Goal: Navigation & Orientation: Find specific page/section

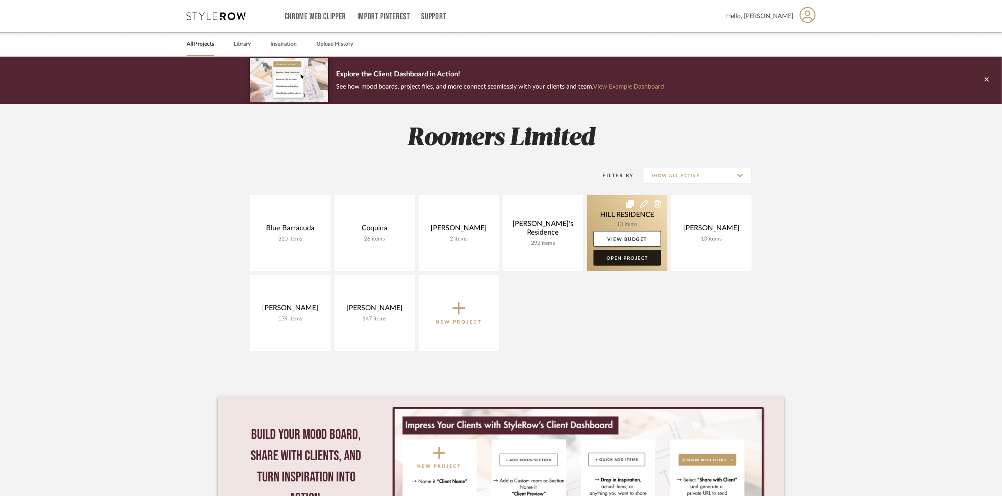
click at [637, 257] on link "Open Project" at bounding box center [627, 258] width 68 height 16
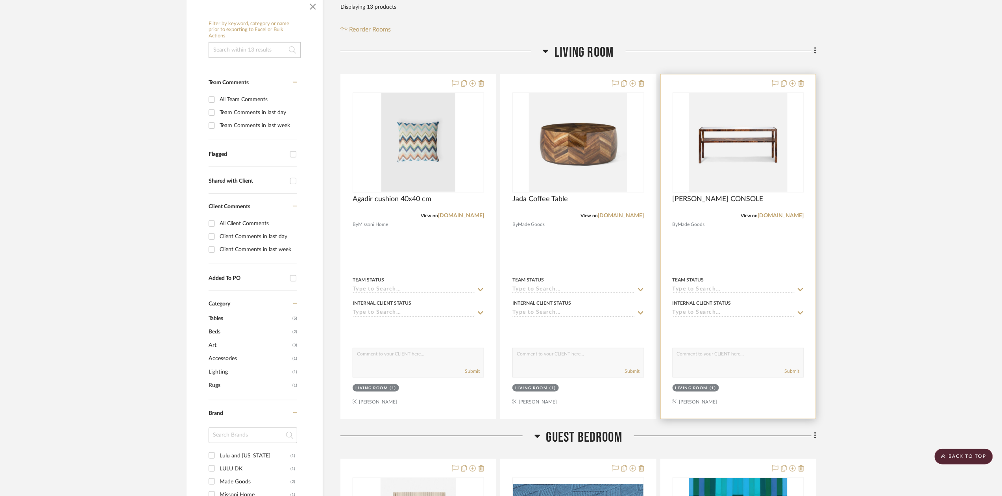
scroll to position [105, 0]
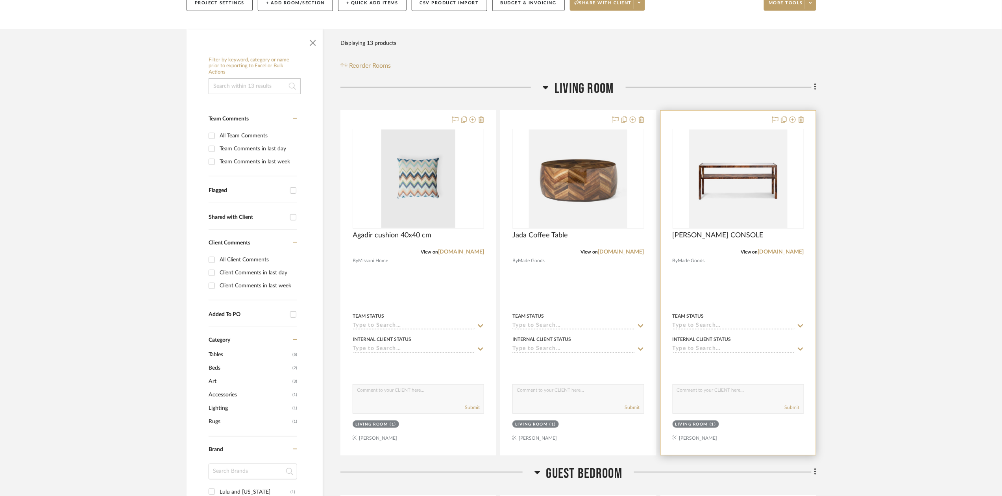
click at [795, 245] on div "[PERSON_NAME] CONSOLE" at bounding box center [737, 239] width 131 height 17
click at [790, 252] on link "[DOMAIN_NAME]" at bounding box center [781, 252] width 46 height 6
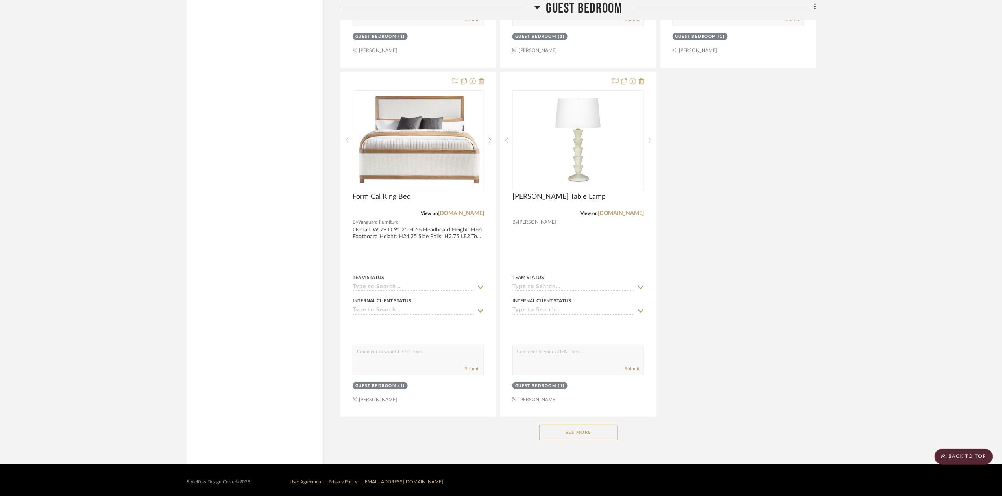
scroll to position [1234, 0]
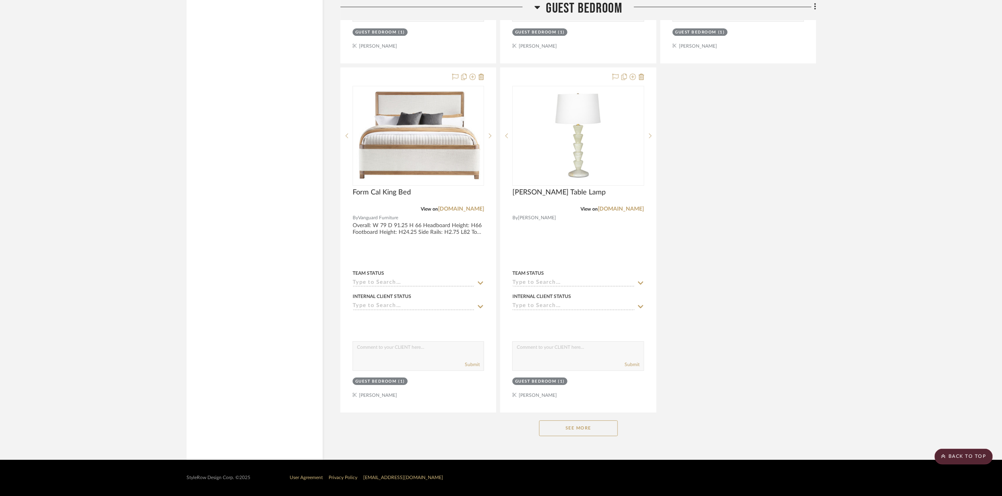
click at [596, 433] on button "See More" at bounding box center [578, 428] width 79 height 16
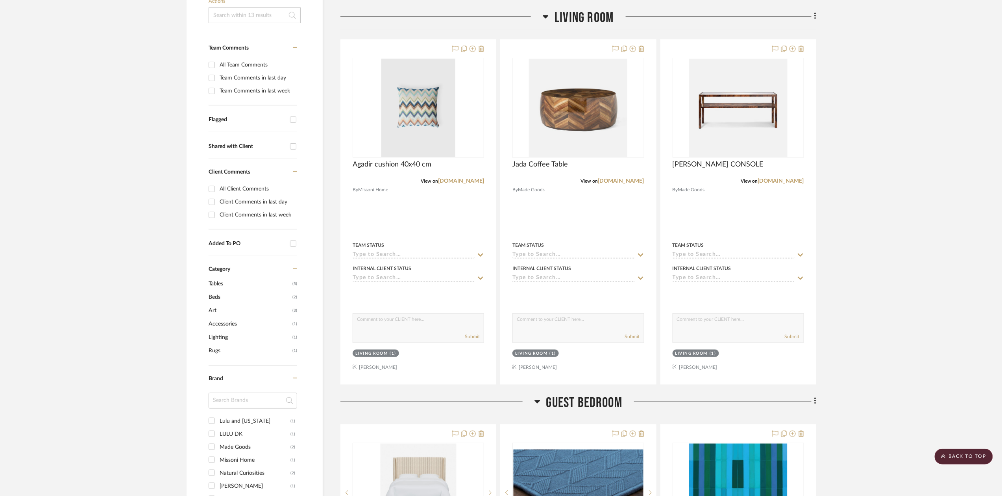
scroll to position [157, 0]
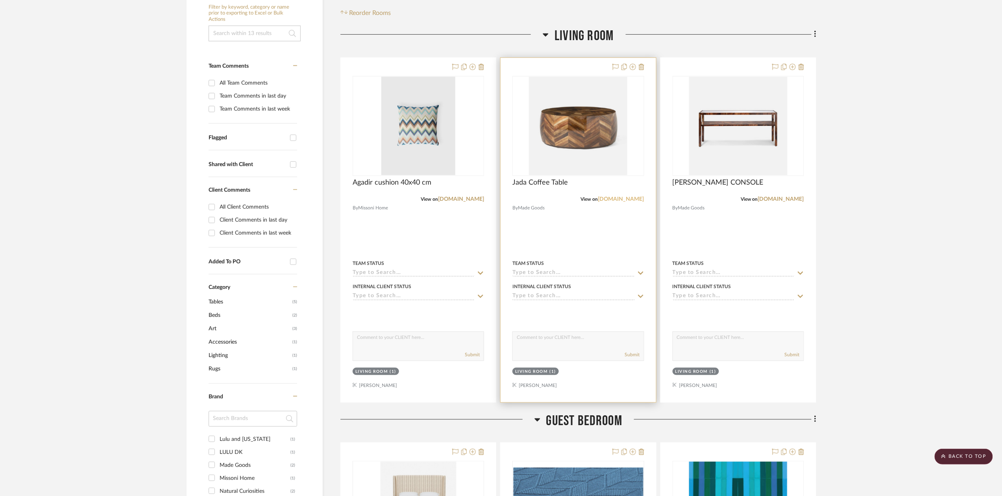
click at [620, 197] on link "[DOMAIN_NAME]" at bounding box center [621, 199] width 46 height 6
click at [463, 200] on link "[DOMAIN_NAME]" at bounding box center [461, 199] width 46 height 6
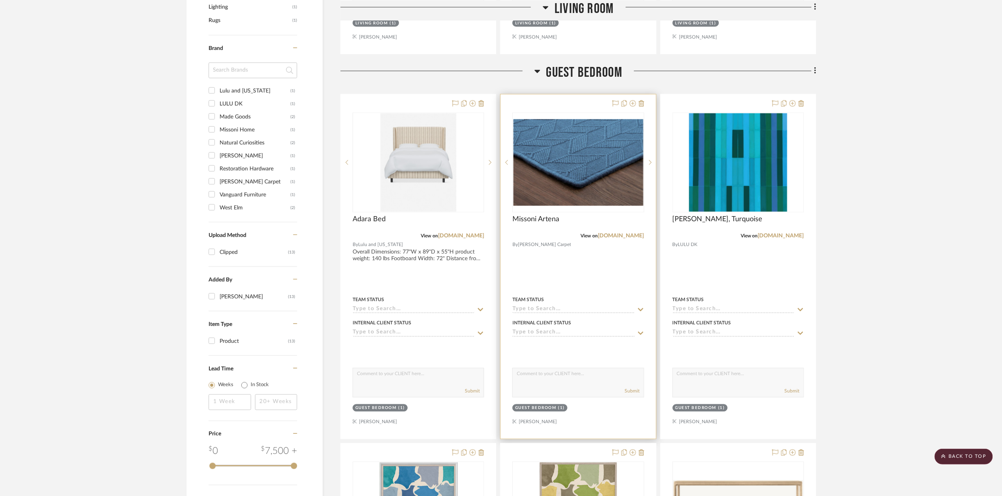
scroll to position [577, 0]
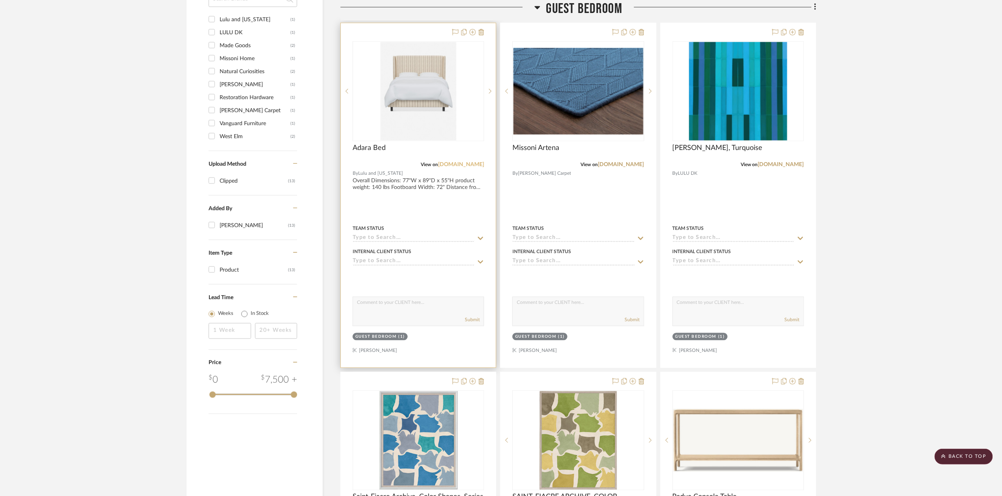
click at [467, 166] on link "[DOMAIN_NAME]" at bounding box center [461, 165] width 46 height 6
click at [626, 164] on link "[DOMAIN_NAME]" at bounding box center [621, 165] width 46 height 6
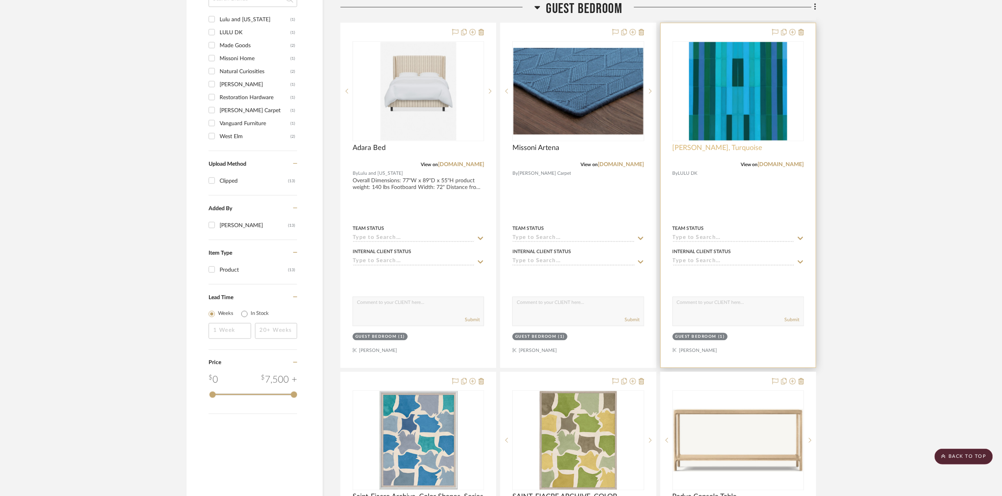
click at [729, 152] on span "[PERSON_NAME], Turquoise" at bounding box center [717, 148] width 90 height 9
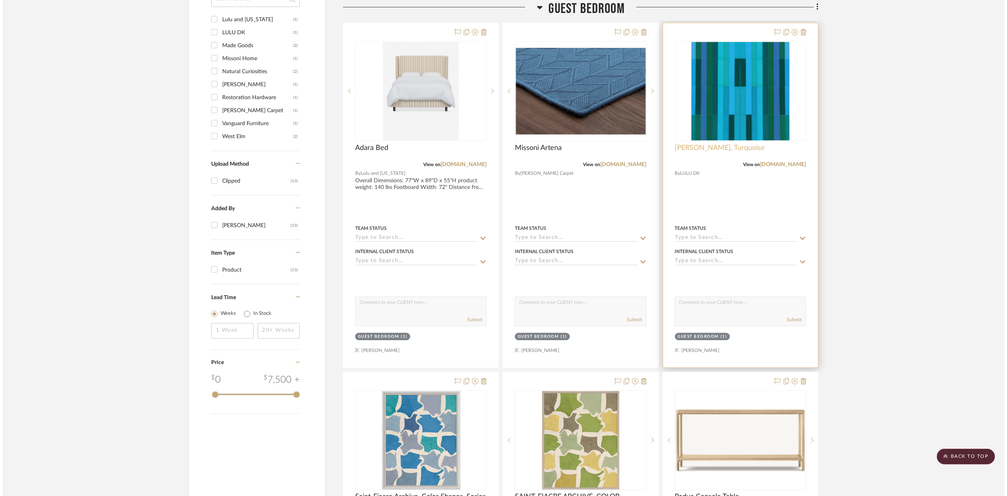
scroll to position [0, 0]
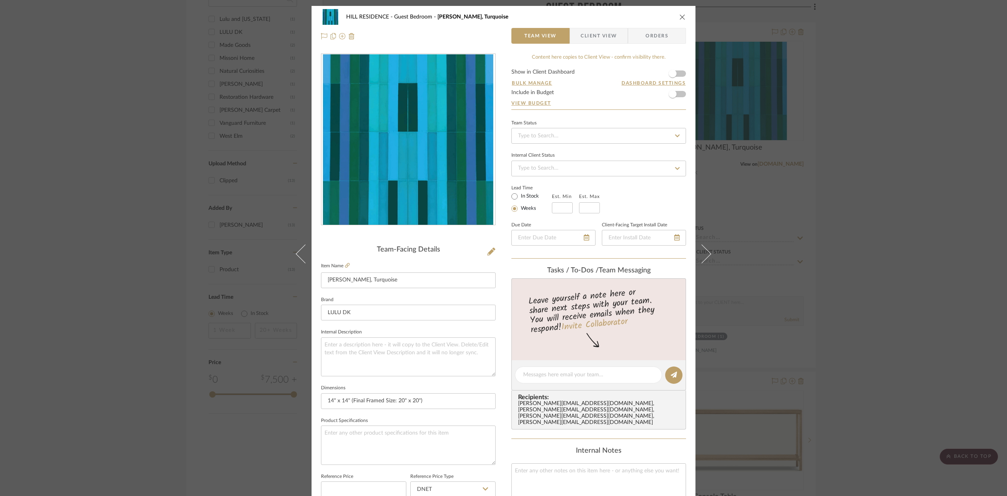
click at [932, 225] on div "HILL RESIDENCE Guest Bedroom [PERSON_NAME] Stripe, Turquoise Team View Client V…" at bounding box center [503, 248] width 1007 height 496
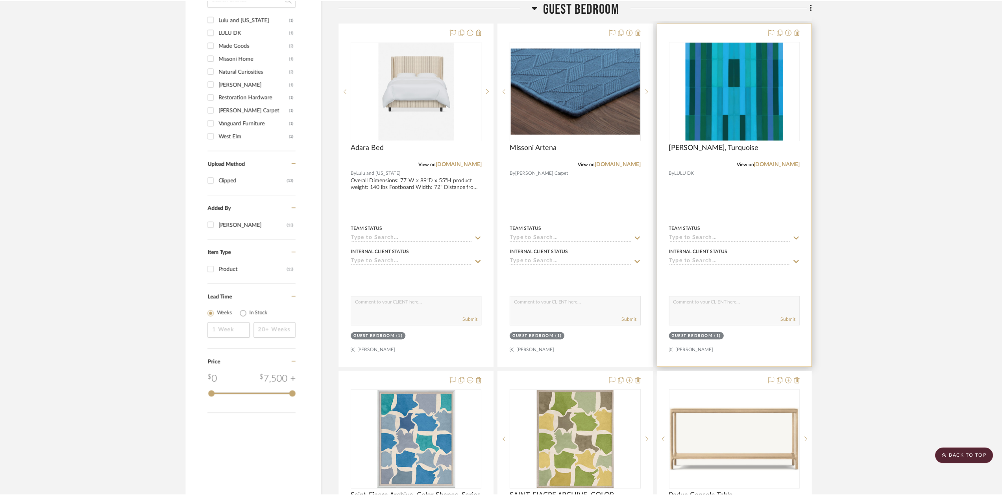
scroll to position [577, 0]
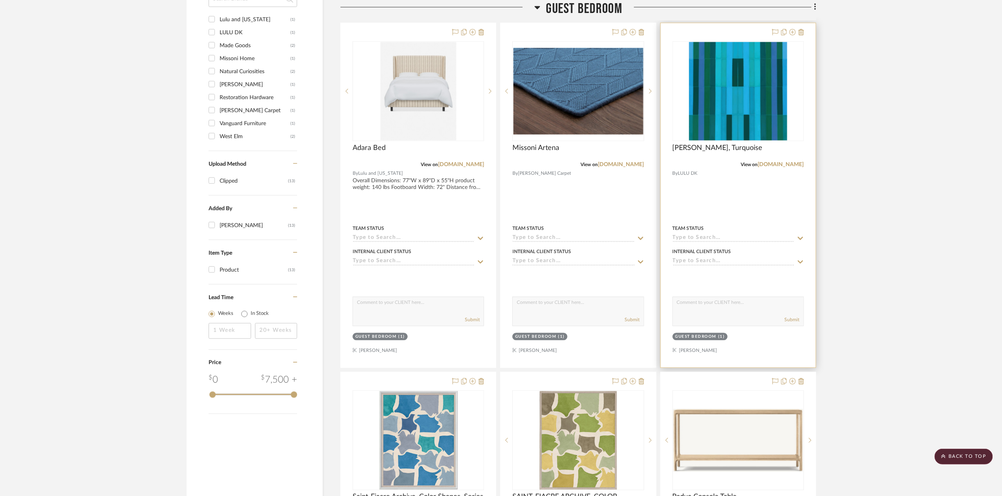
click at [788, 161] on div "[PERSON_NAME], Turquoise" at bounding box center [737, 152] width 131 height 17
click at [795, 166] on link "[DOMAIN_NAME]" at bounding box center [781, 165] width 46 height 6
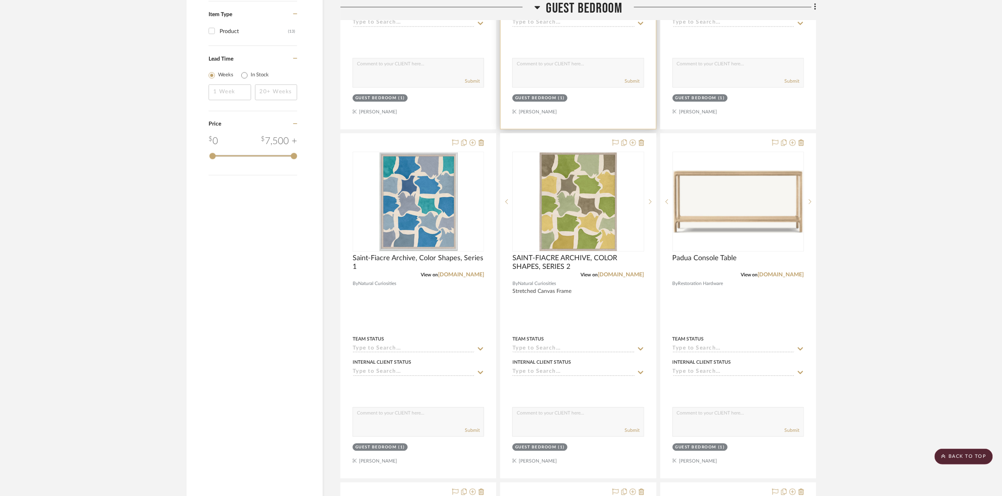
scroll to position [839, 0]
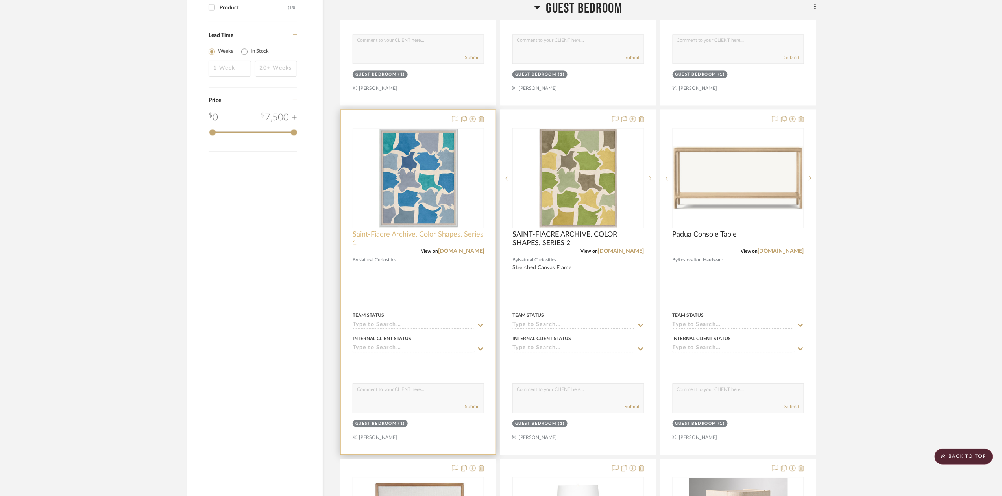
click at [460, 247] on span "Saint-Fiacre Archive, Color Shapes, Series 1" at bounding box center [417, 238] width 131 height 17
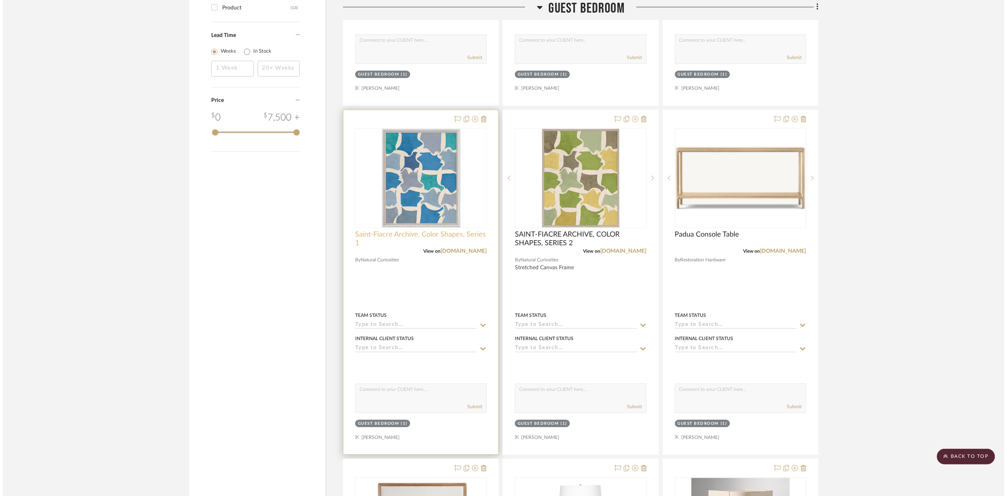
scroll to position [0, 0]
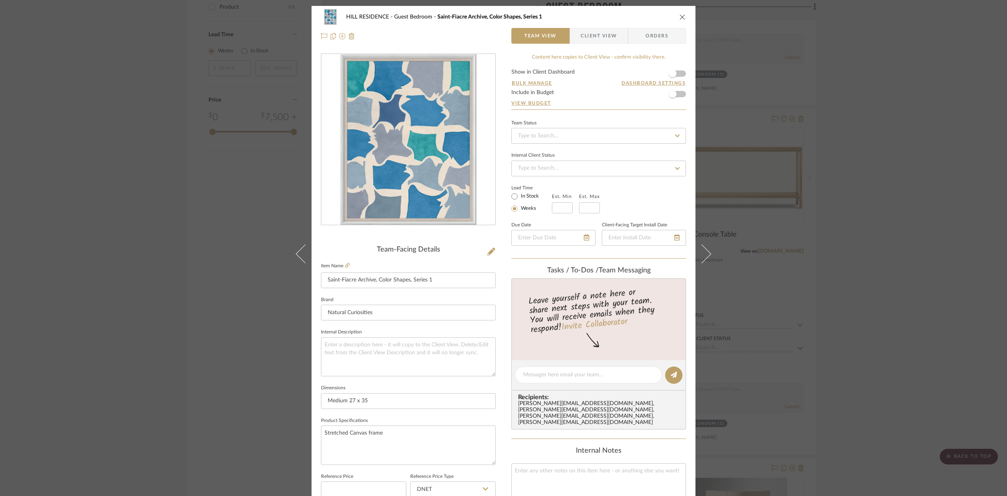
click at [679, 16] on button "close" at bounding box center [682, 16] width 7 height 7
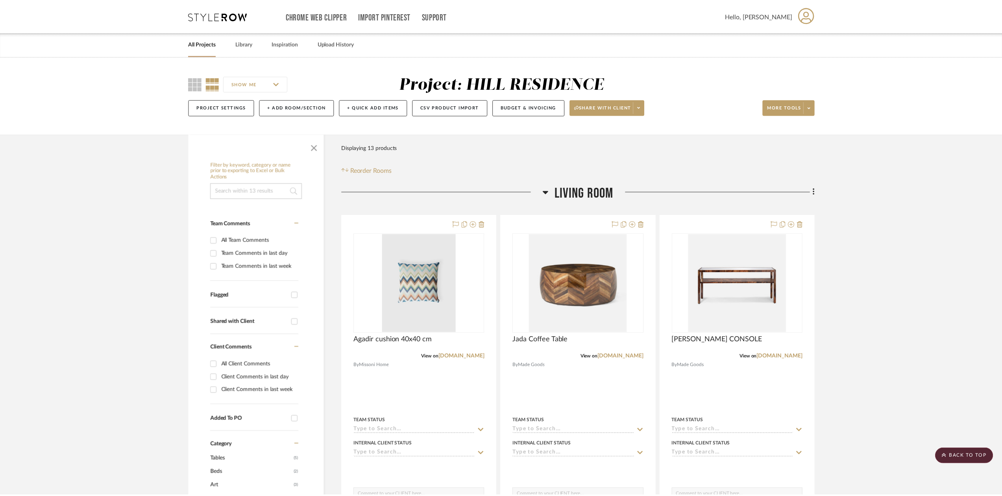
scroll to position [839, 0]
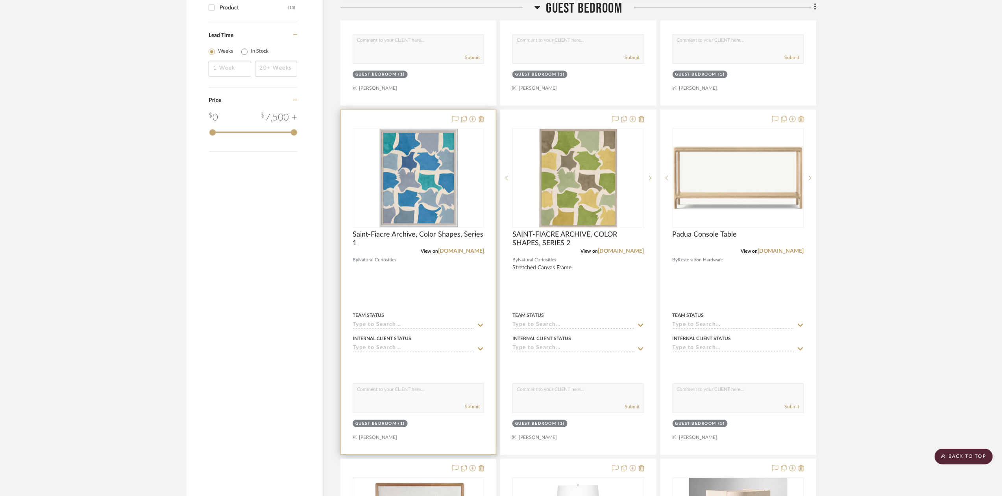
click at [452, 249] on div "View on [DOMAIN_NAME]" at bounding box center [417, 250] width 131 height 7
click at [460, 252] on link "[DOMAIN_NAME]" at bounding box center [461, 251] width 46 height 6
click at [603, 254] on link "[DOMAIN_NAME]" at bounding box center [621, 251] width 46 height 6
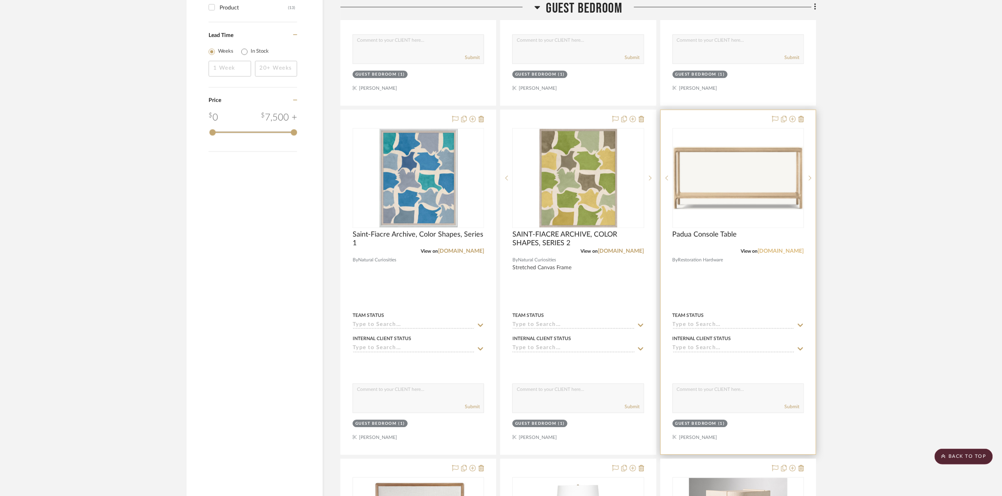
click at [795, 251] on link "[DOMAIN_NAME]" at bounding box center [781, 251] width 46 height 6
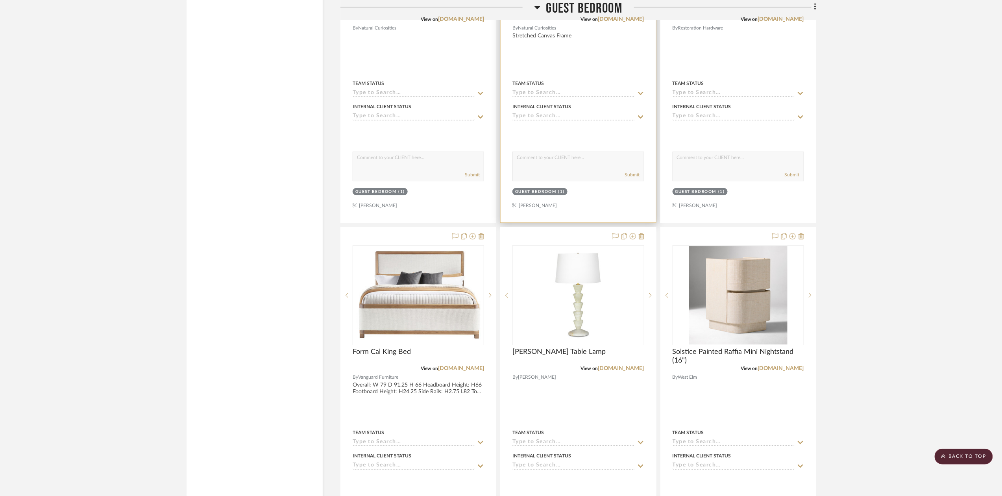
scroll to position [1102, 0]
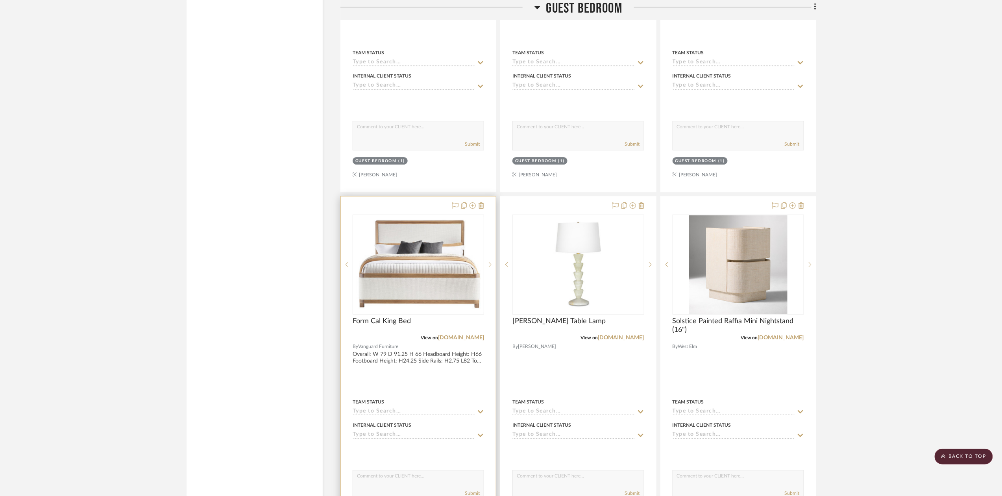
click at [460, 334] on div "Form Cal King Bed" at bounding box center [417, 325] width 131 height 17
click at [455, 339] on link "[DOMAIN_NAME]" at bounding box center [461, 338] width 46 height 6
click at [611, 340] on link "[DOMAIN_NAME]" at bounding box center [621, 338] width 46 height 6
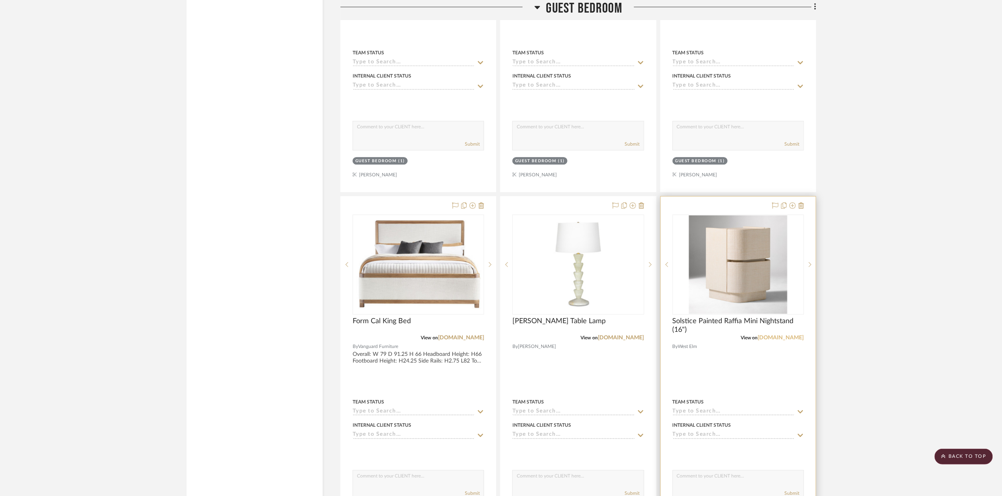
click at [779, 339] on link "[DOMAIN_NAME]" at bounding box center [781, 338] width 46 height 6
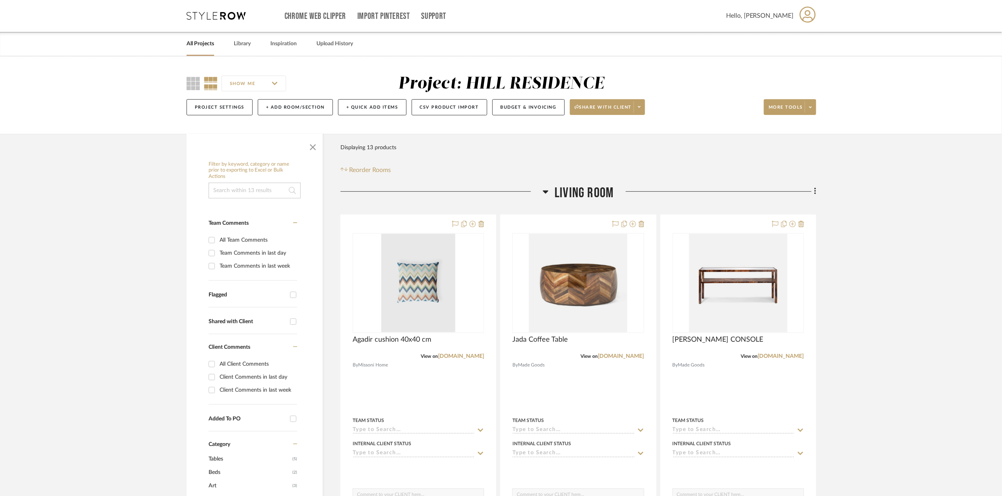
scroll to position [0, 0]
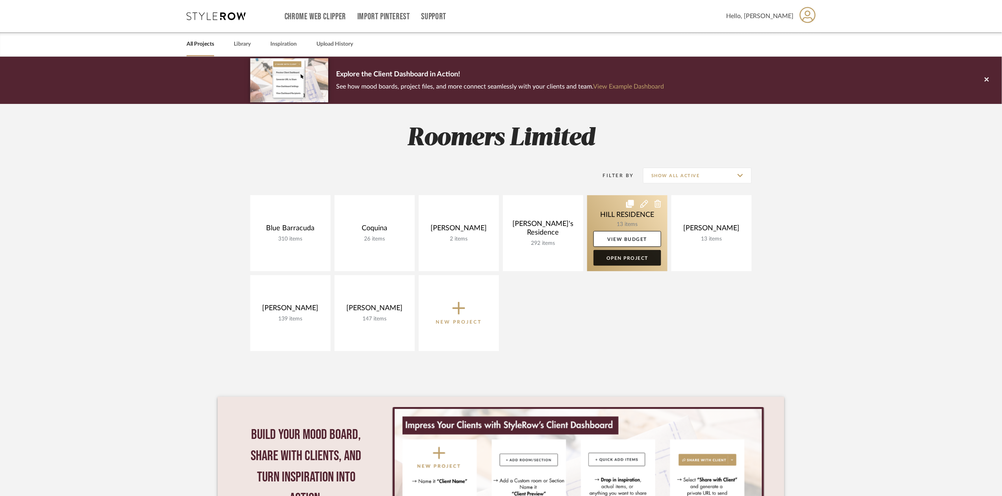
click at [630, 258] on link "Open Project" at bounding box center [627, 258] width 68 height 16
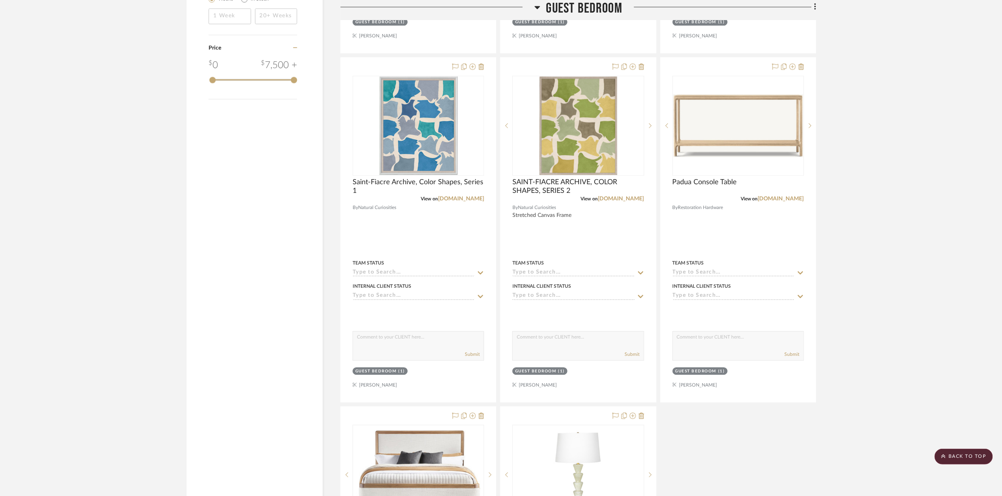
scroll to position [1234, 0]
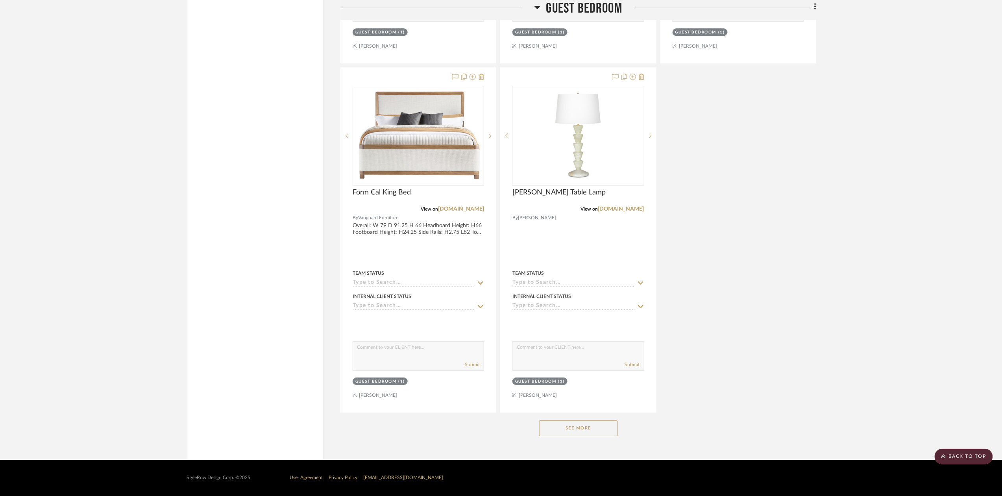
click at [594, 432] on button "See More" at bounding box center [578, 428] width 79 height 16
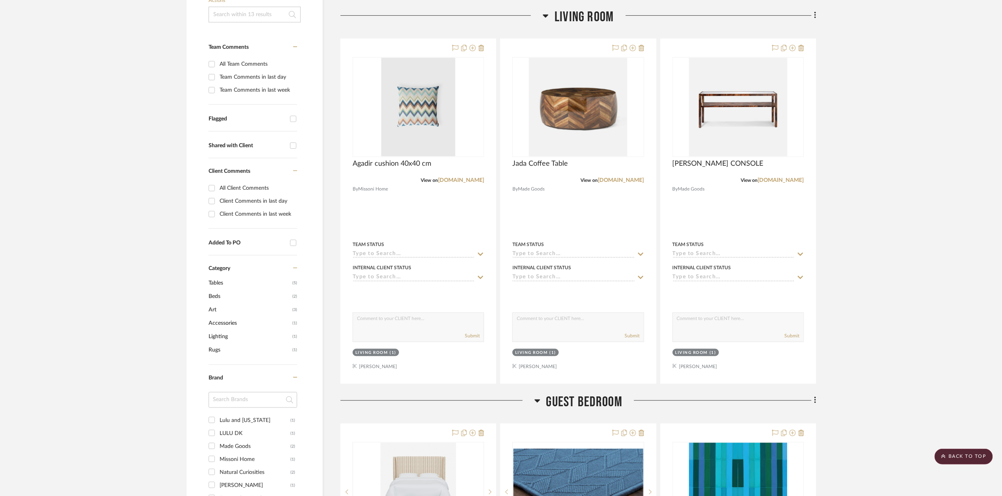
scroll to position [0, 0]
